Goal: Information Seeking & Learning: Learn about a topic

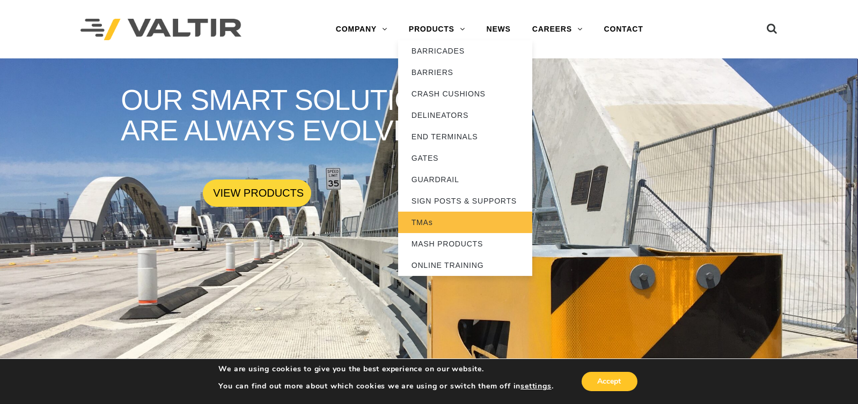
click at [446, 220] on link "TMAs" at bounding box center [465, 222] width 134 height 21
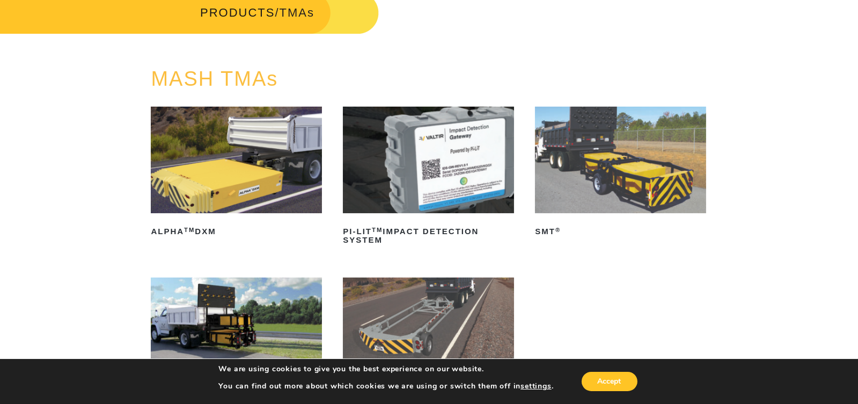
scroll to position [53, 0]
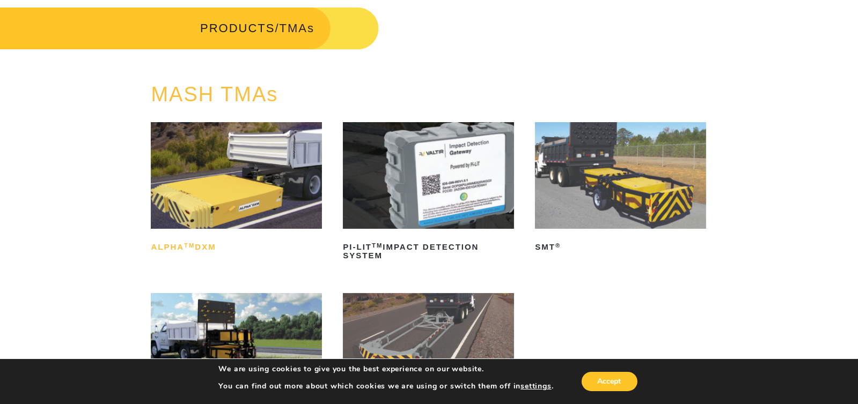
click at [189, 242] on sup "TM" at bounding box center [189, 245] width 11 height 6
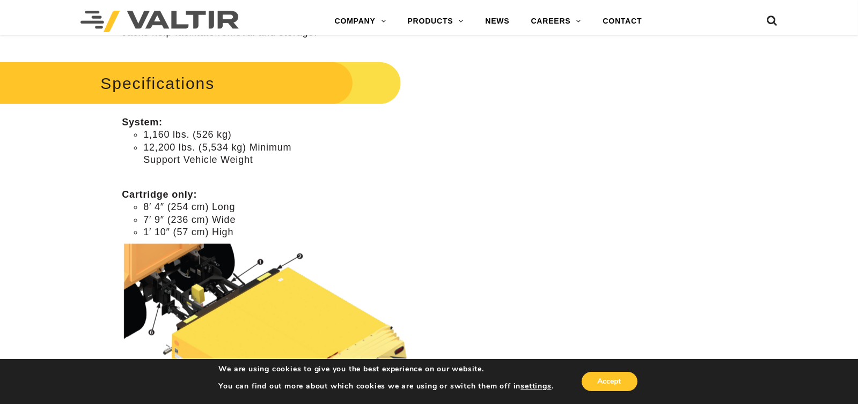
scroll to position [911, 0]
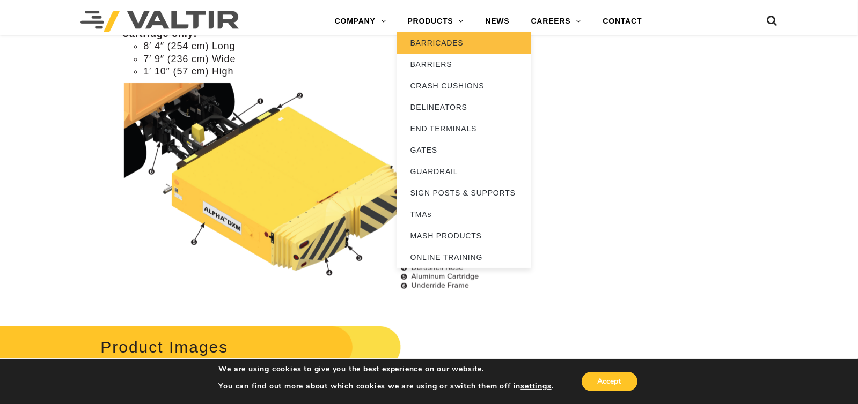
click at [444, 42] on link "BARRICADES" at bounding box center [464, 42] width 134 height 21
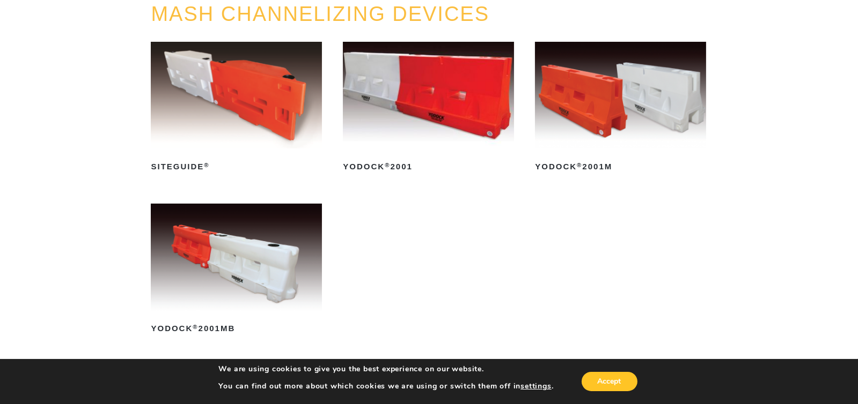
scroll to position [107, 0]
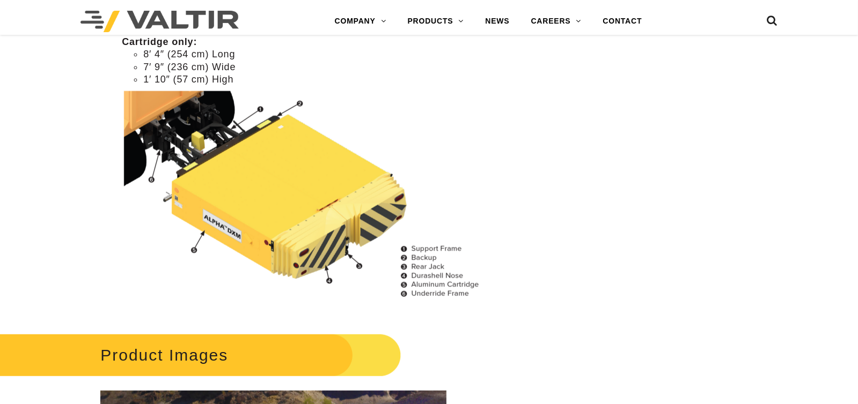
scroll to position [911, 0]
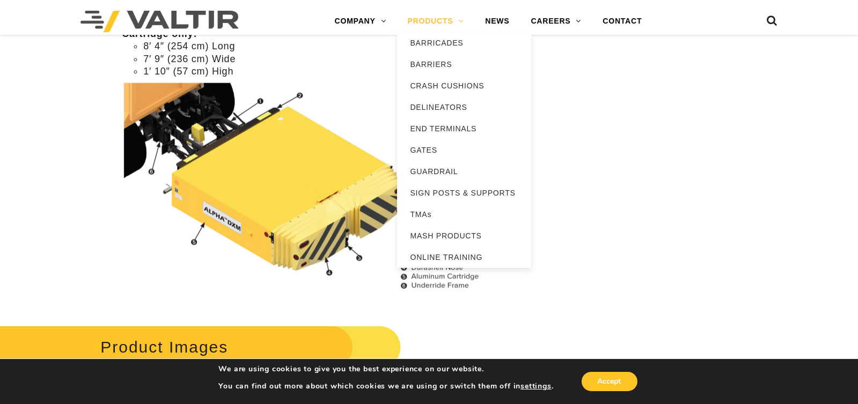
click at [457, 26] on link "PRODUCTS" at bounding box center [436, 21] width 78 height 21
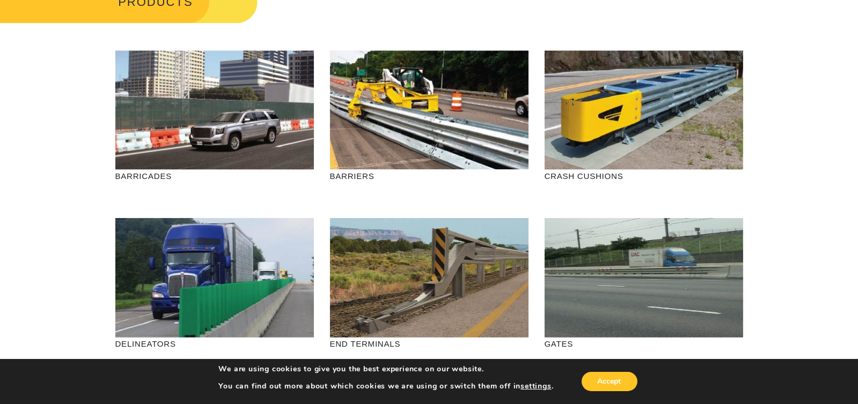
scroll to position [107, 0]
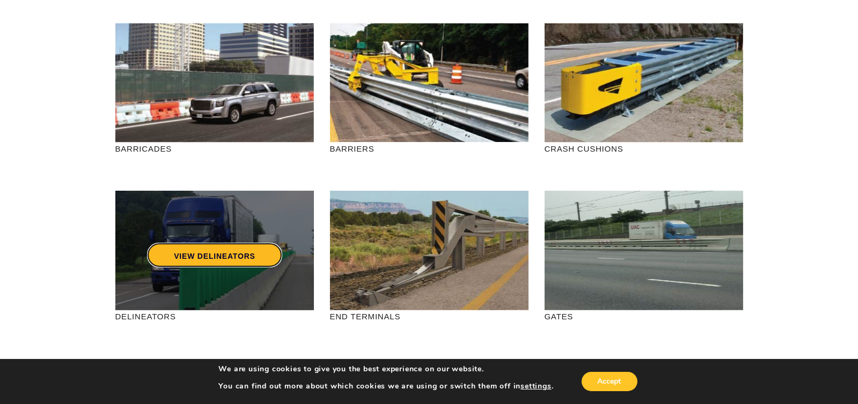
click at [206, 261] on link "VIEW DELINEATORS" at bounding box center [214, 255] width 135 height 25
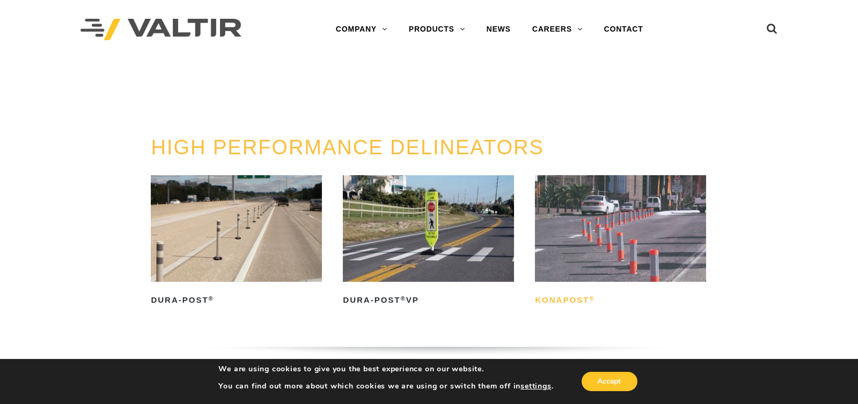
click at [576, 296] on h2 "KonaPost ®" at bounding box center [620, 300] width 171 height 17
click at [190, 274] on img at bounding box center [236, 228] width 171 height 107
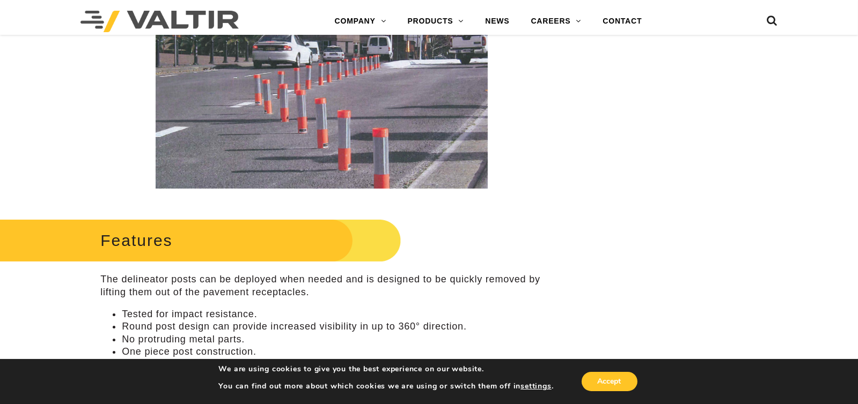
scroll to position [268, 0]
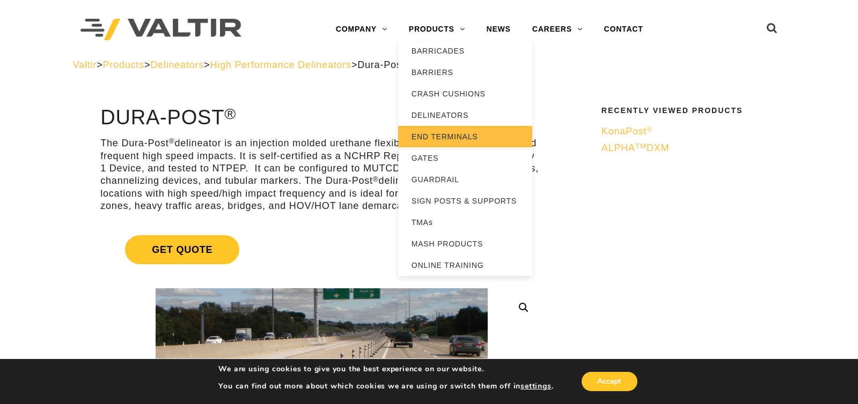
click at [435, 134] on link "END TERMINALS" at bounding box center [465, 136] width 134 height 21
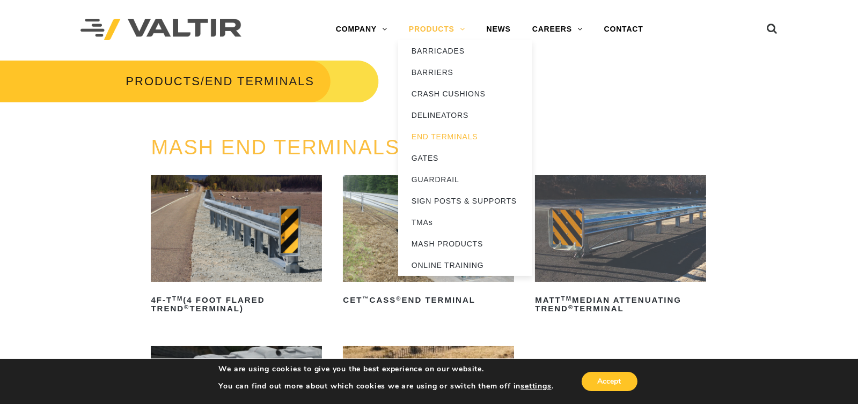
click at [448, 31] on link "PRODUCTS" at bounding box center [437, 29] width 78 height 21
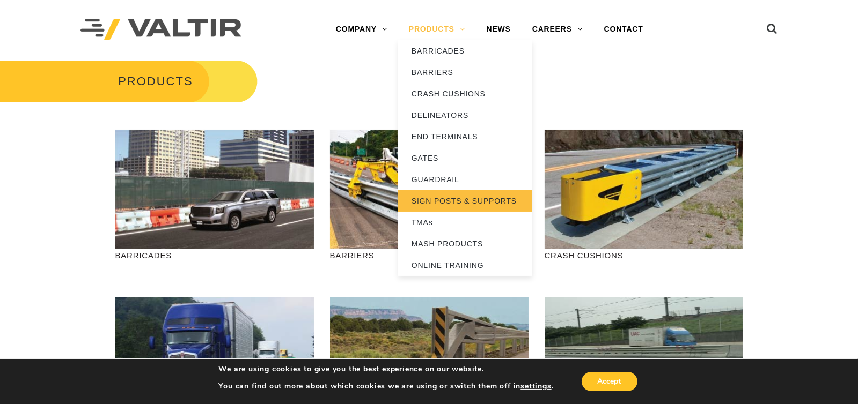
click at [459, 205] on link "SIGN POSTS & SUPPORTS" at bounding box center [465, 200] width 134 height 21
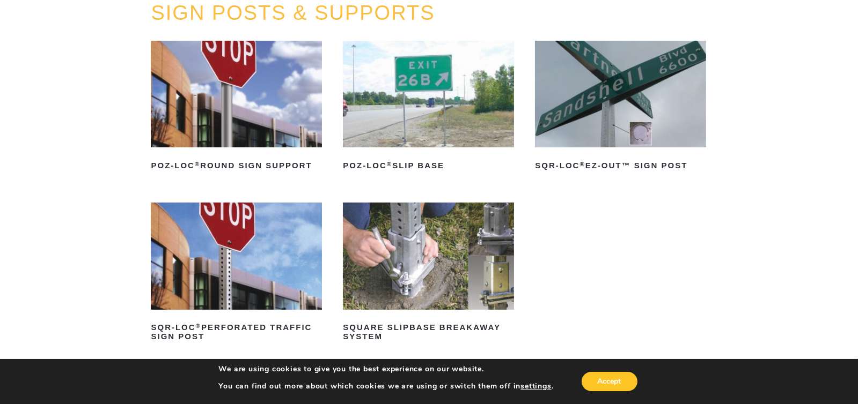
scroll to position [161, 0]
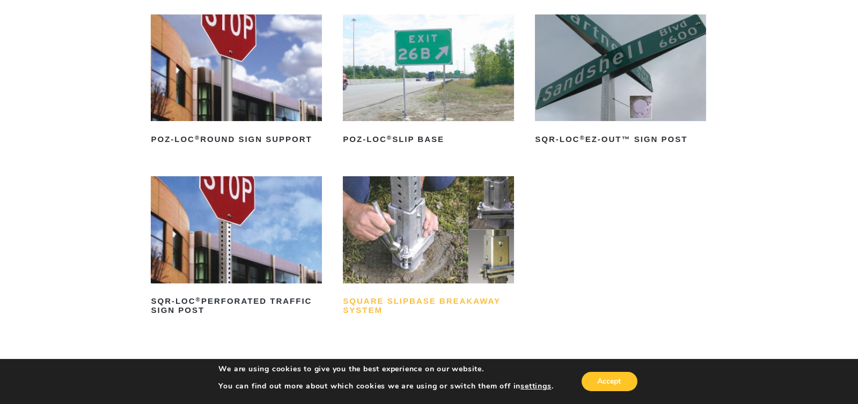
click at [411, 302] on h2 "Square Slipbase Breakaway System" at bounding box center [428, 306] width 171 height 26
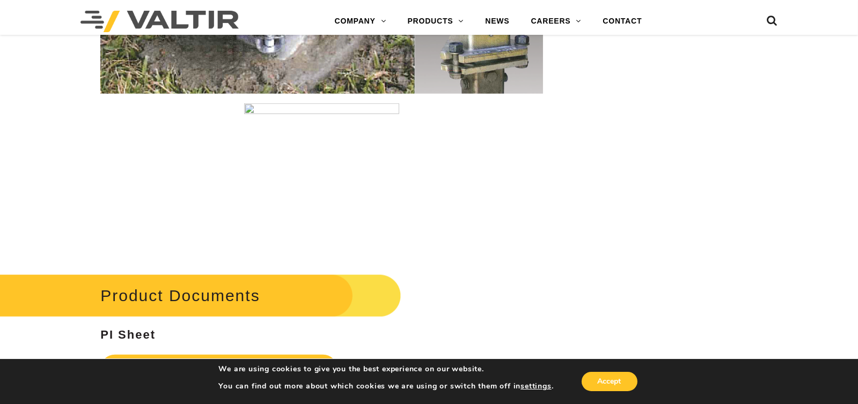
scroll to position [1716, 0]
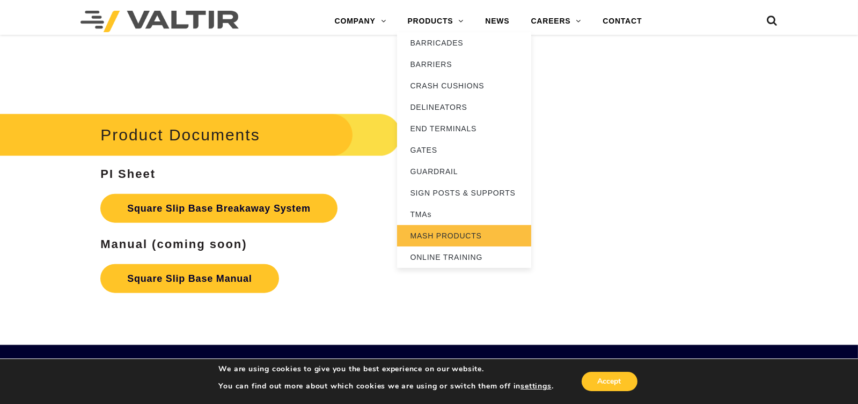
click at [437, 231] on link "MASH PRODUCTS" at bounding box center [464, 235] width 134 height 21
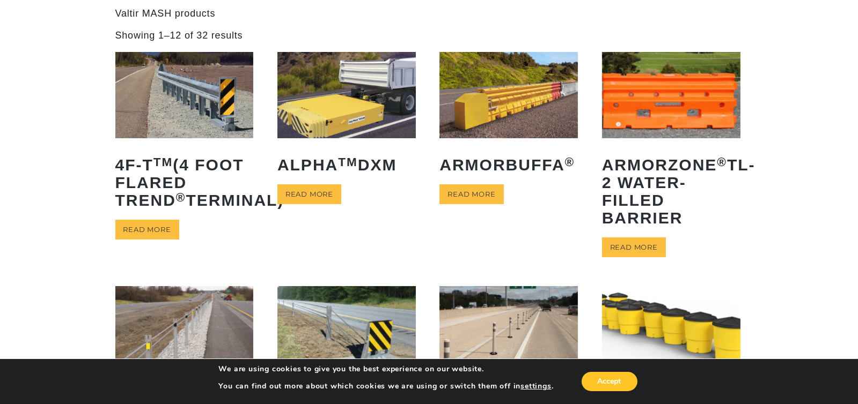
scroll to position [53, 0]
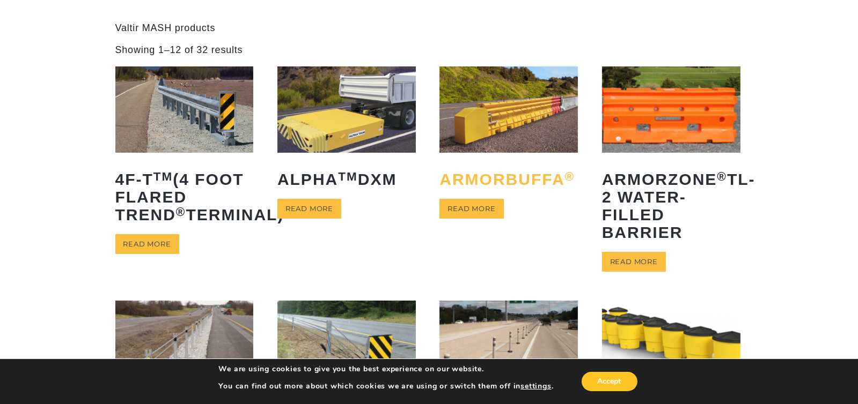
click at [517, 179] on h2 "ArmorBuffa ®" at bounding box center [508, 180] width 138 height 34
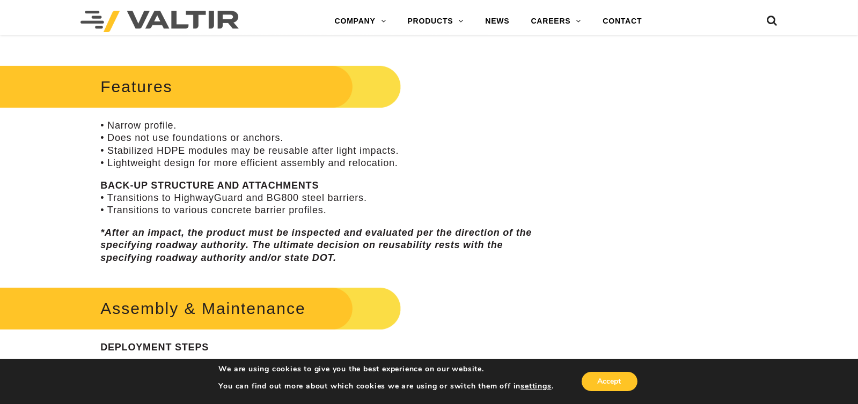
scroll to position [375, 0]
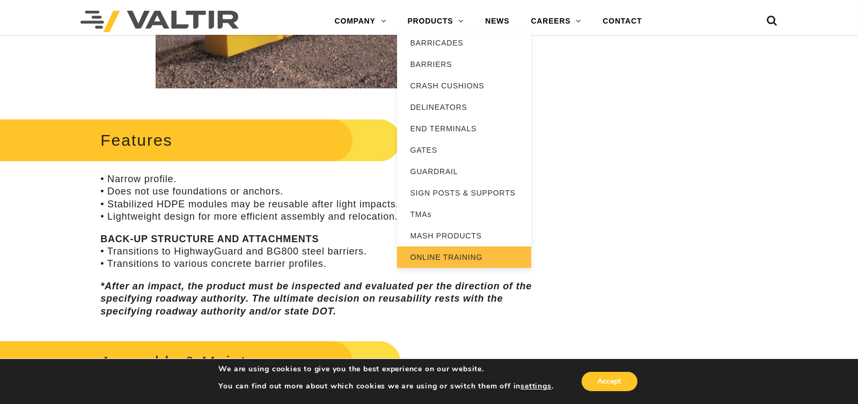
click at [442, 253] on link "ONLINE TRAINING" at bounding box center [464, 257] width 134 height 21
